Goal: Information Seeking & Learning: Learn about a topic

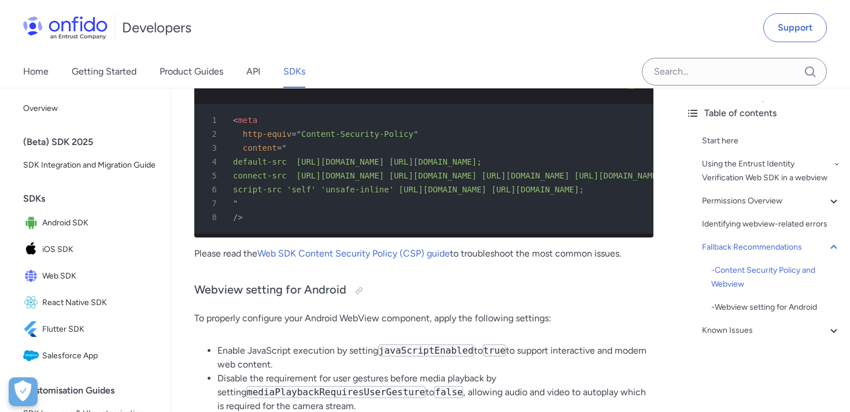
scroll to position [2272, 0]
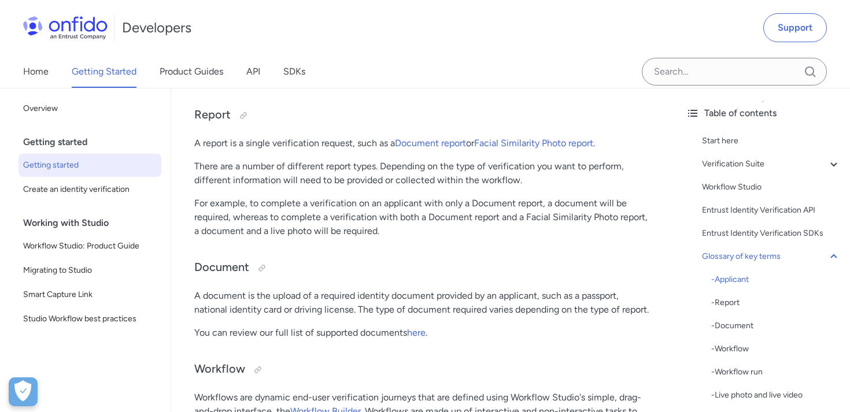
scroll to position [3002, 0]
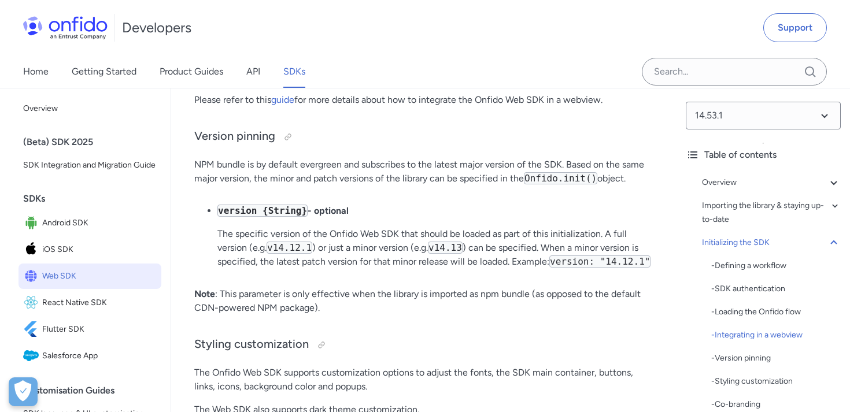
scroll to position [3746, 0]
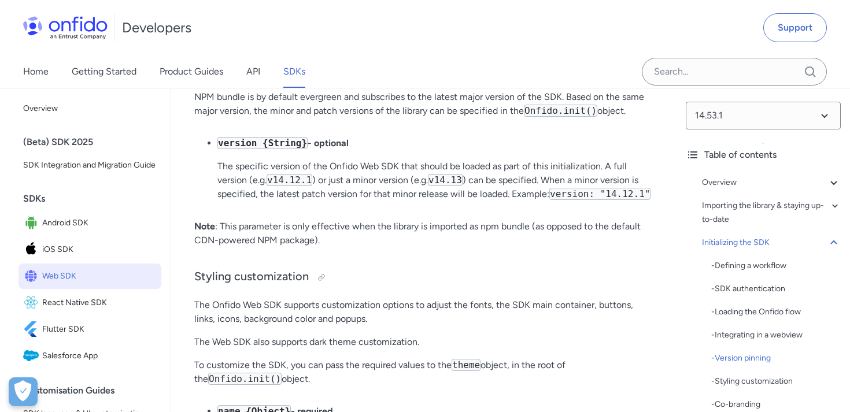
click at [239, 146] on code "version {String}" at bounding box center [262, 143] width 90 height 12
copy code "version"
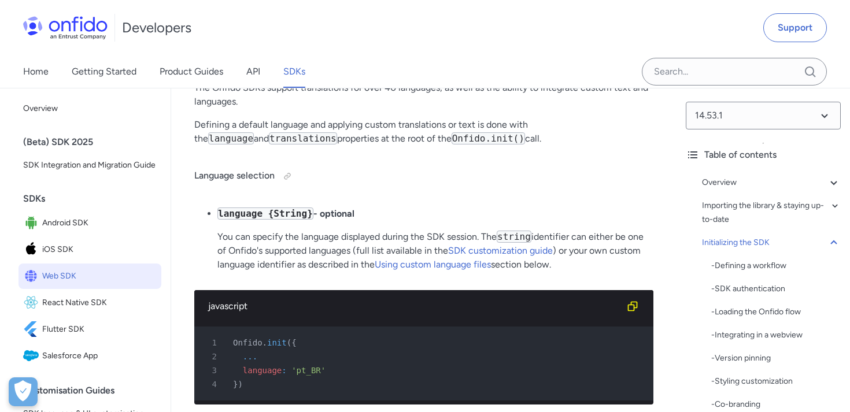
scroll to position [5841, 0]
